Goal: Information Seeking & Learning: Find specific page/section

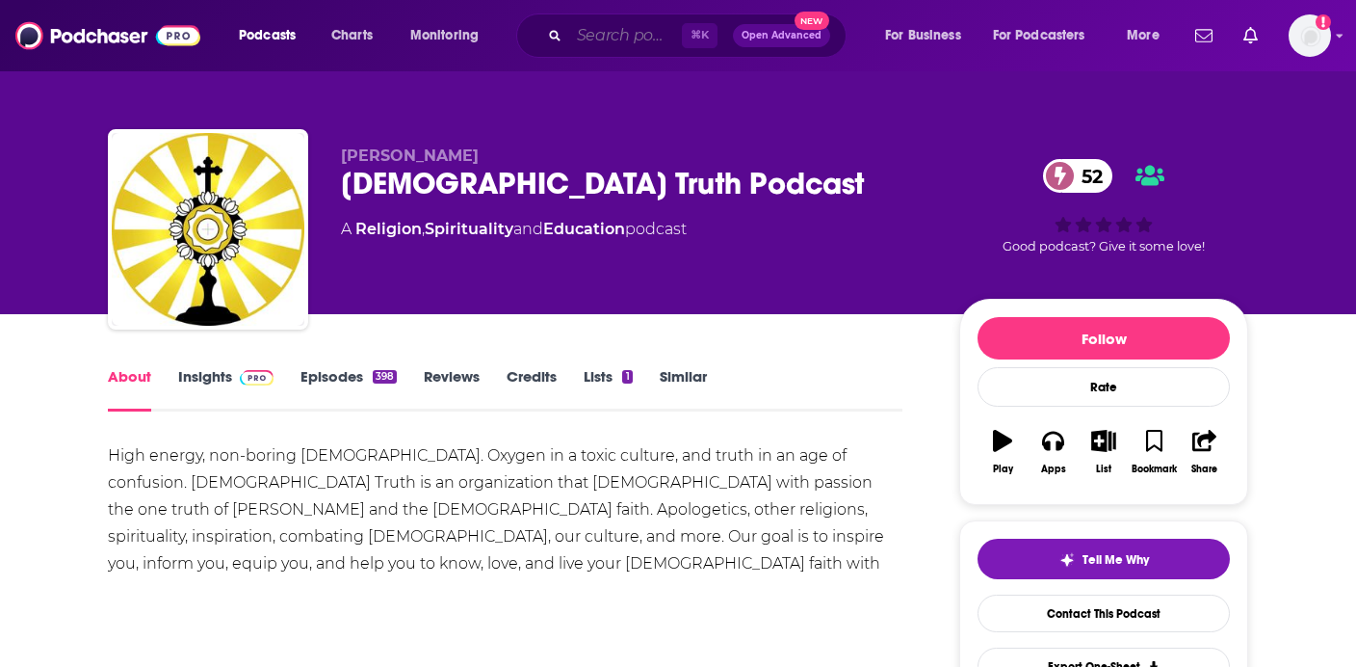
click at [614, 37] on input "Search podcasts, credits, & more..." at bounding box center [625, 35] width 113 height 31
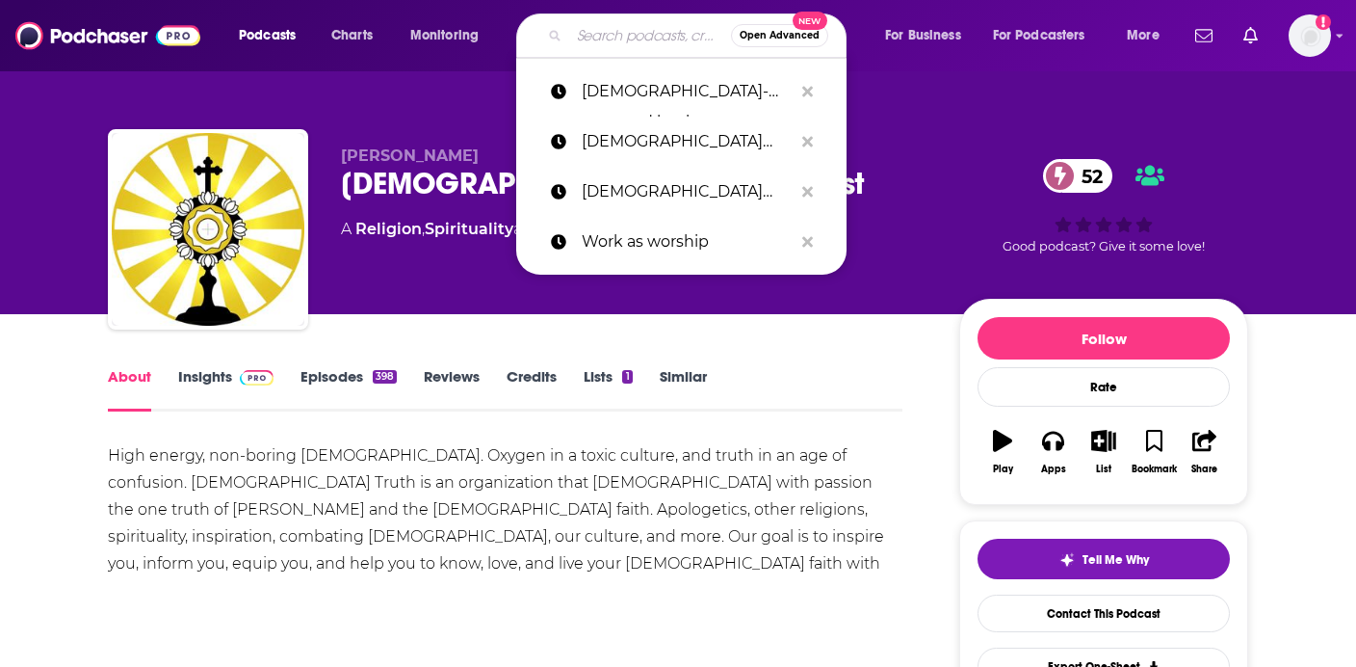
paste input "Altered Stories Show"
type input "Altered Stories Show"
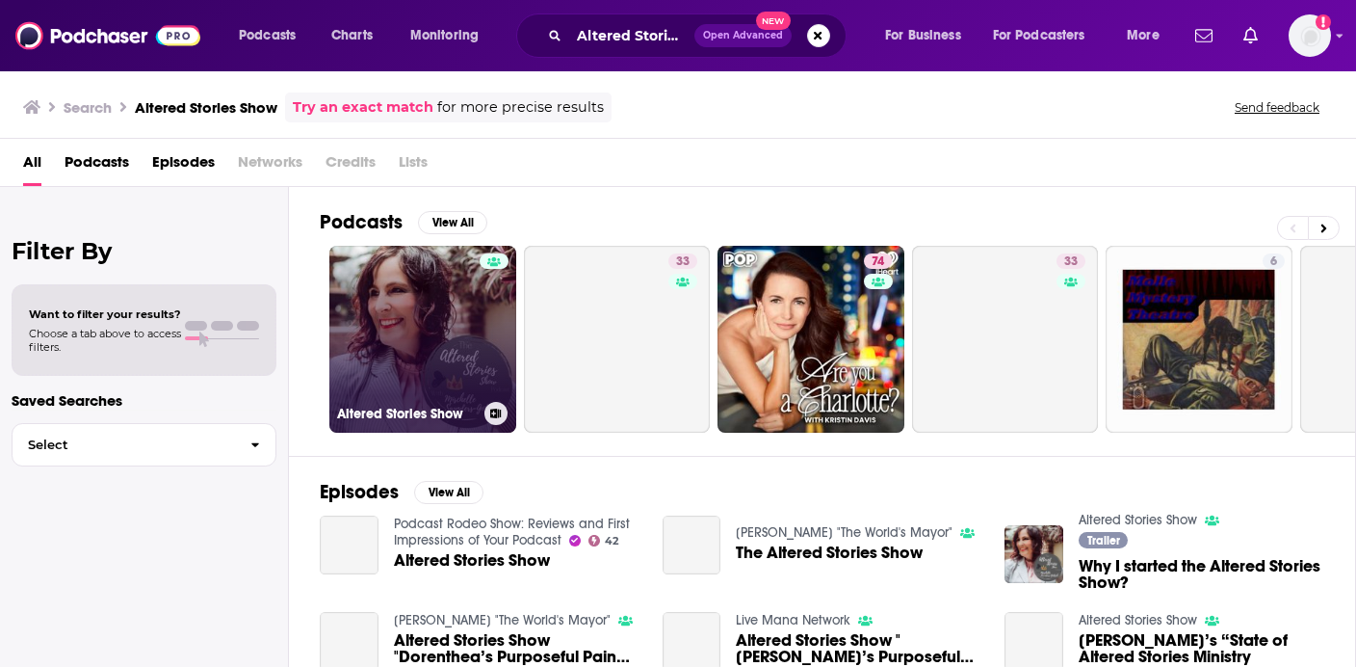
click at [475, 320] on link "Altered Stories Show" at bounding box center [422, 339] width 187 height 187
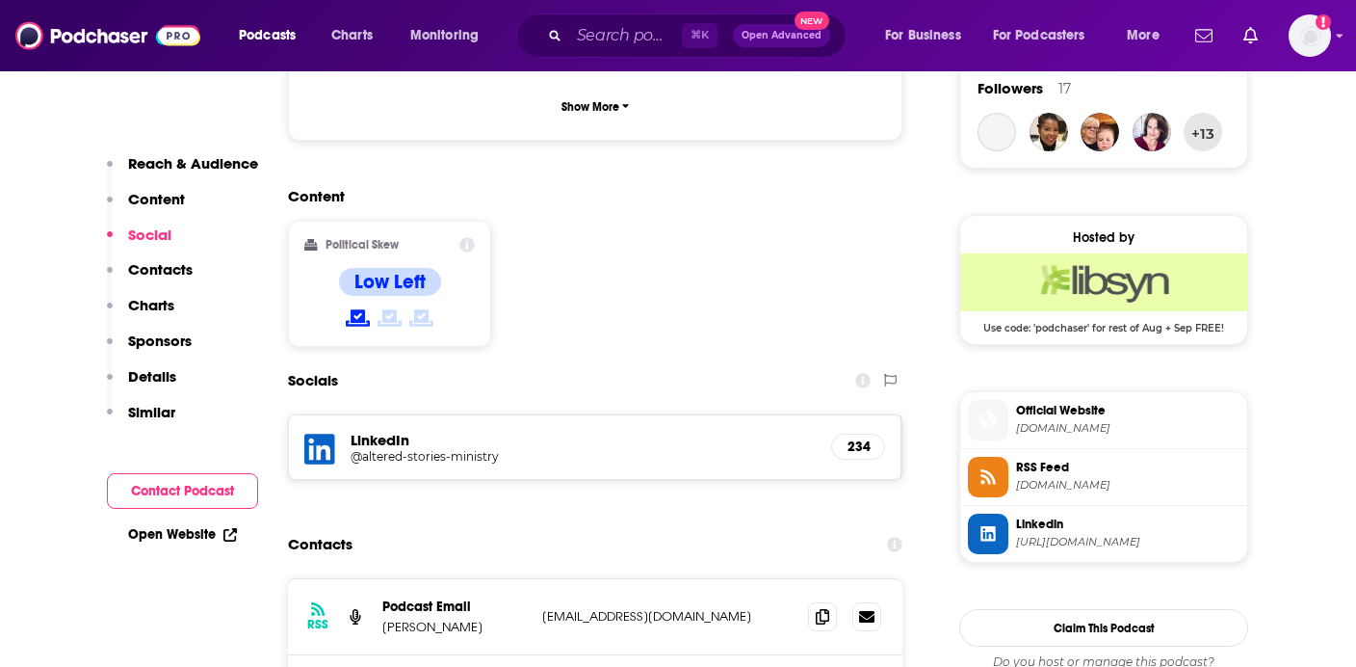
scroll to position [1427, 0]
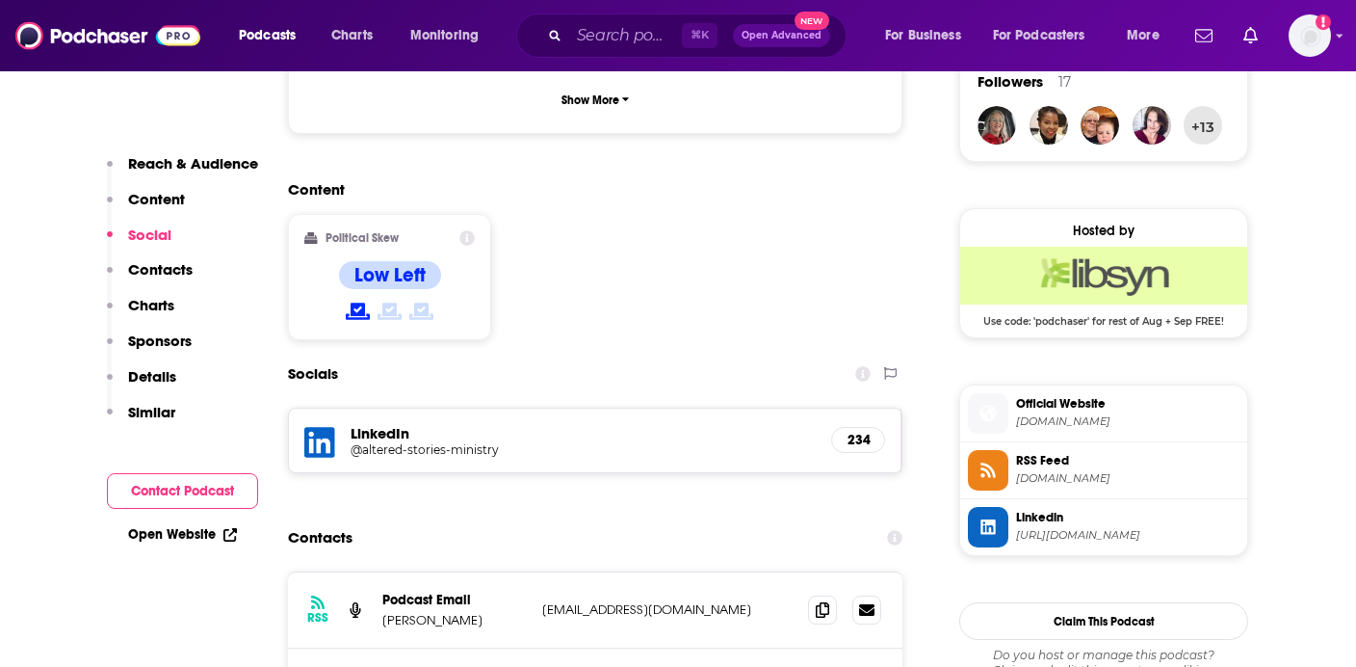
click at [1057, 426] on span "[DOMAIN_NAME]" at bounding box center [1127, 421] width 223 height 14
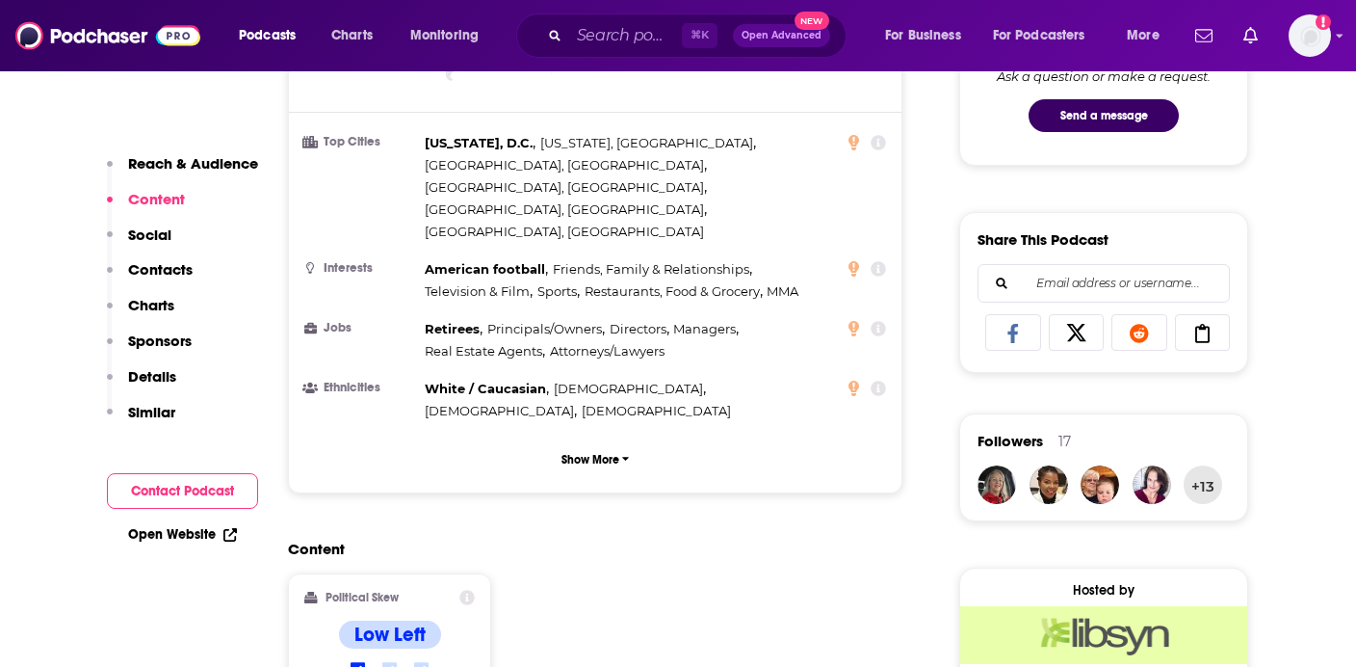
scroll to position [1161, 0]
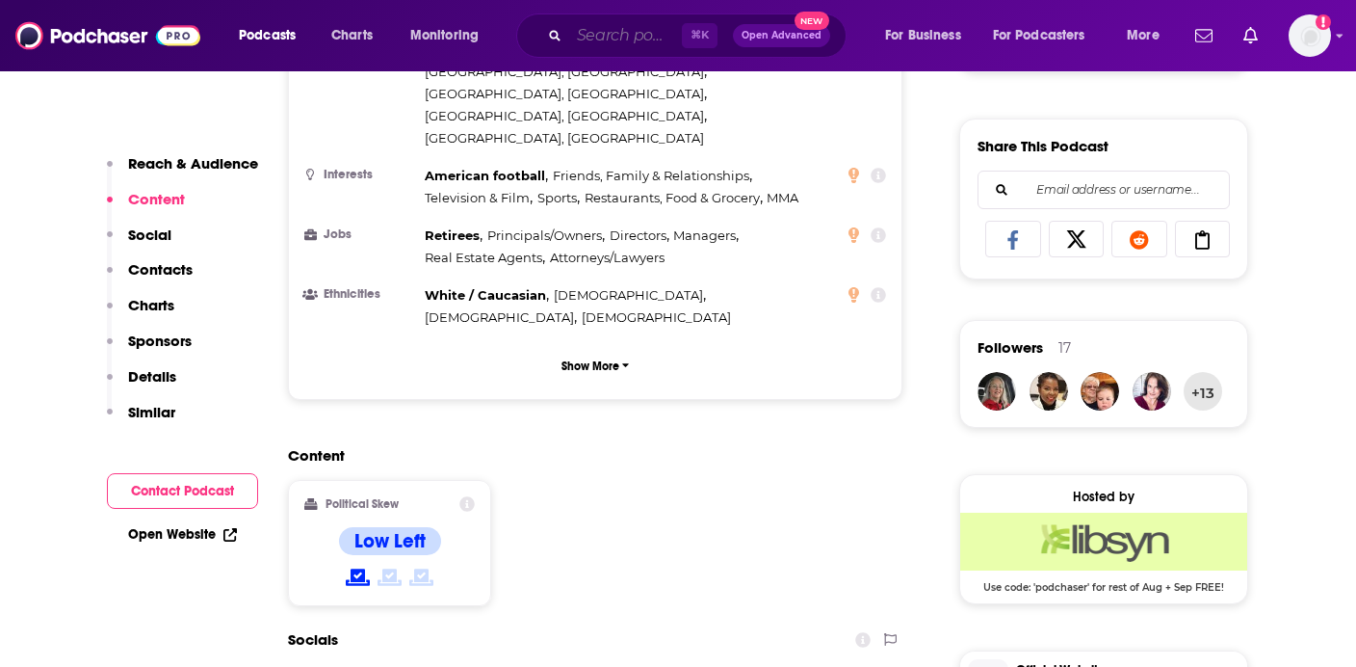
click at [592, 28] on input "Search podcasts, credits, & more..." at bounding box center [625, 35] width 113 height 31
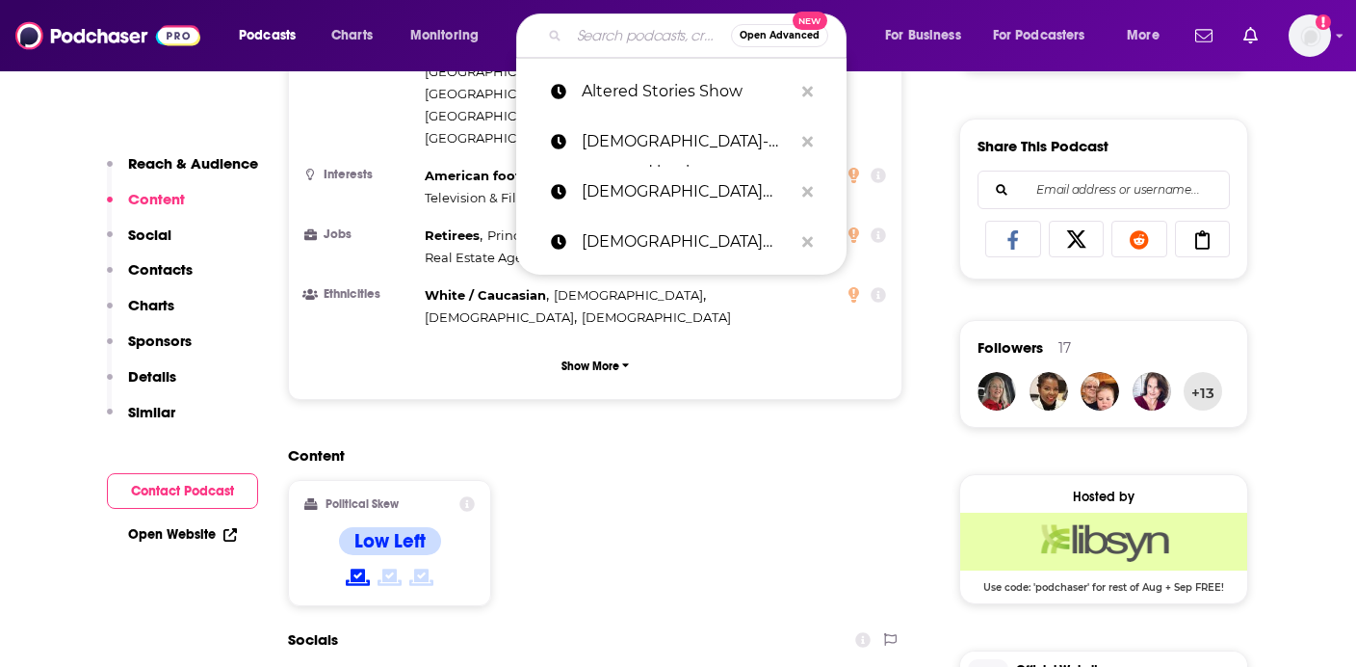
paste input "The Collide Kids Podcast | Kid-Friendly [DEMOGRAPHIC_DATA] Interviews About Fai…"
type input "The Collide Kids Podcast | Kid-Friendly [DEMOGRAPHIC_DATA] Interviews About Fai…"
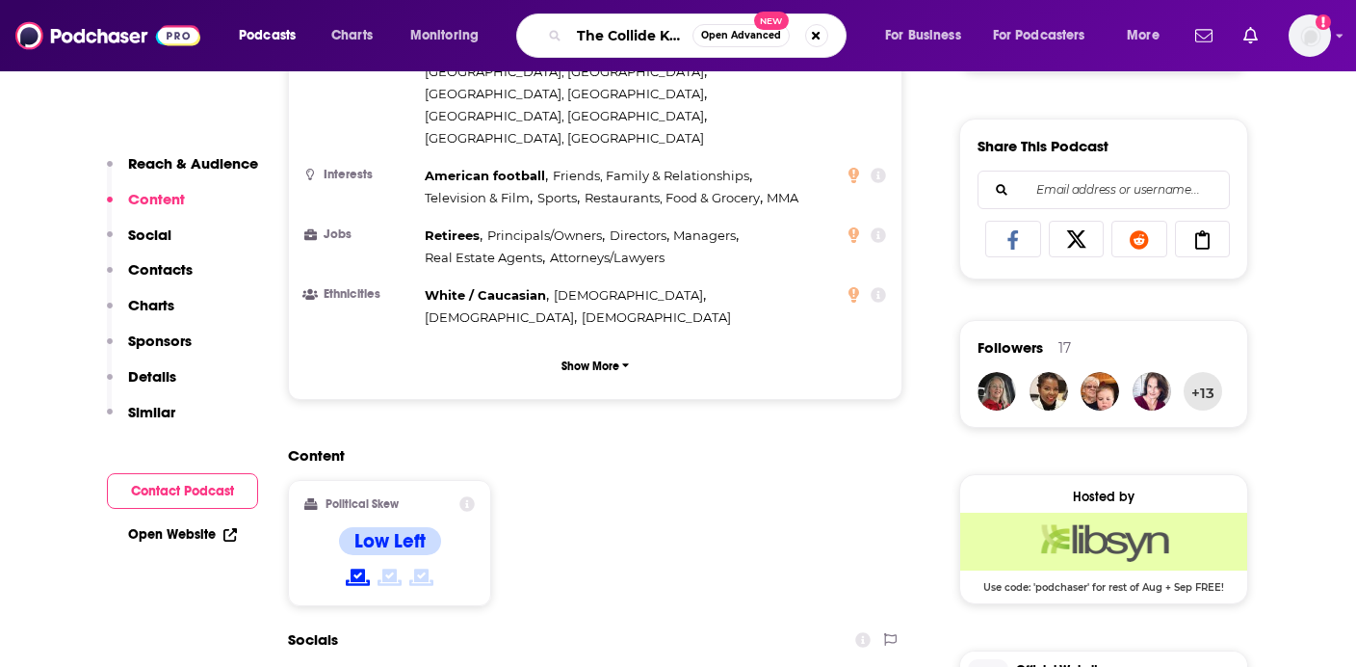
scroll to position [0, 575]
